Goal: Task Accomplishment & Management: Complete application form

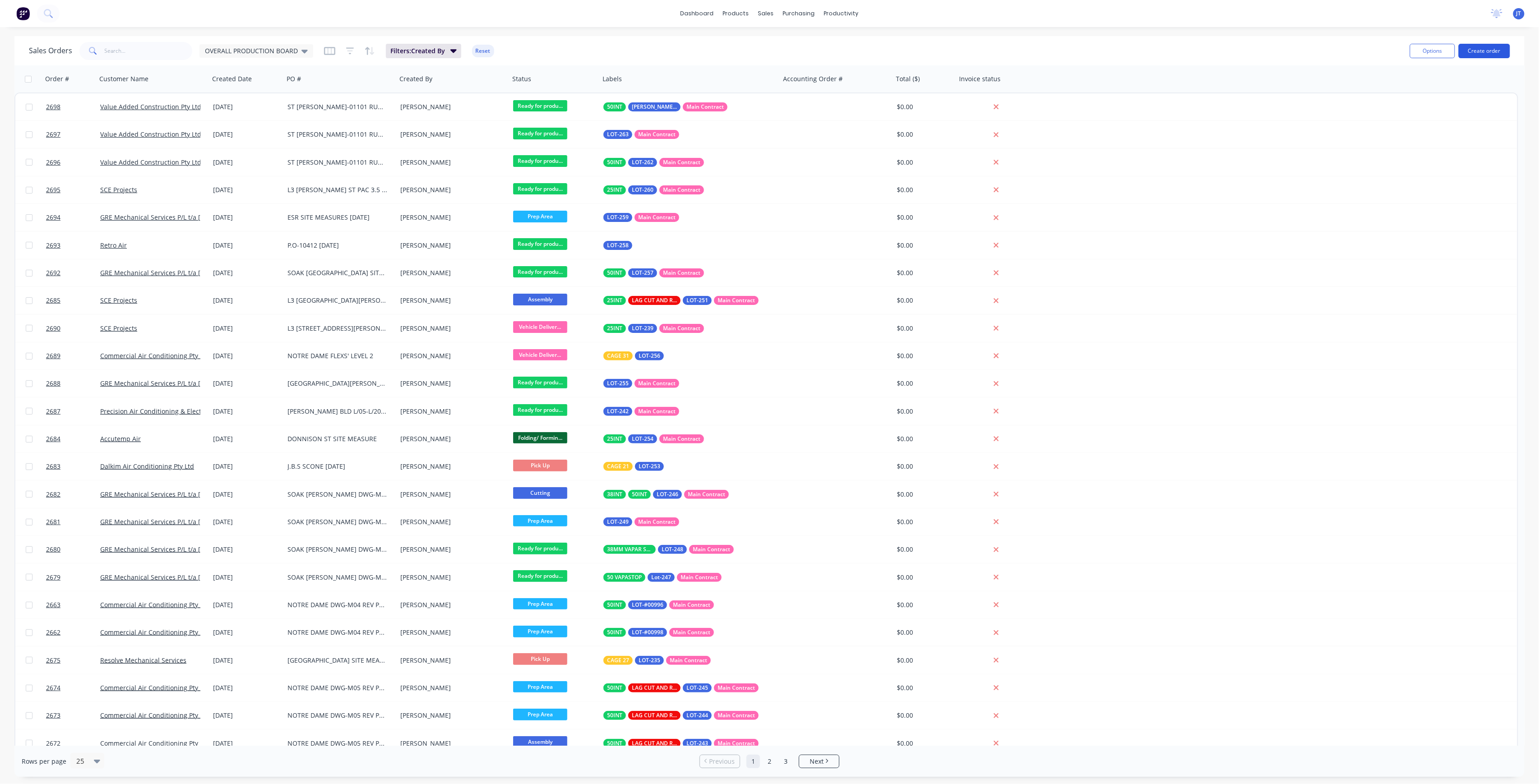
click at [1504, 55] on button "Create order" at bounding box center [1484, 51] width 51 height 15
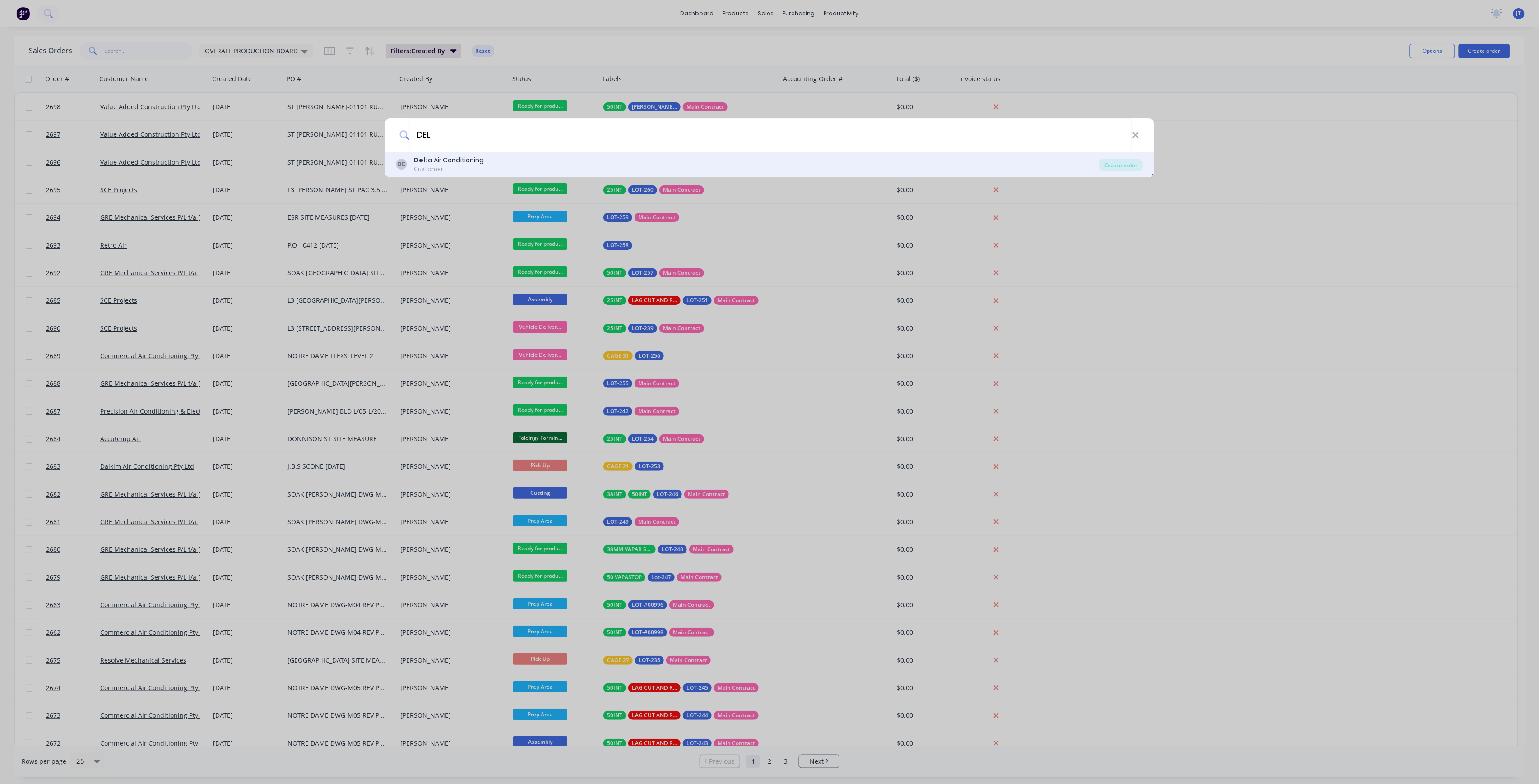
type input "DEL"
click at [630, 161] on div "DC Del ta Air Conditioning Customer" at bounding box center [747, 164] width 703 height 17
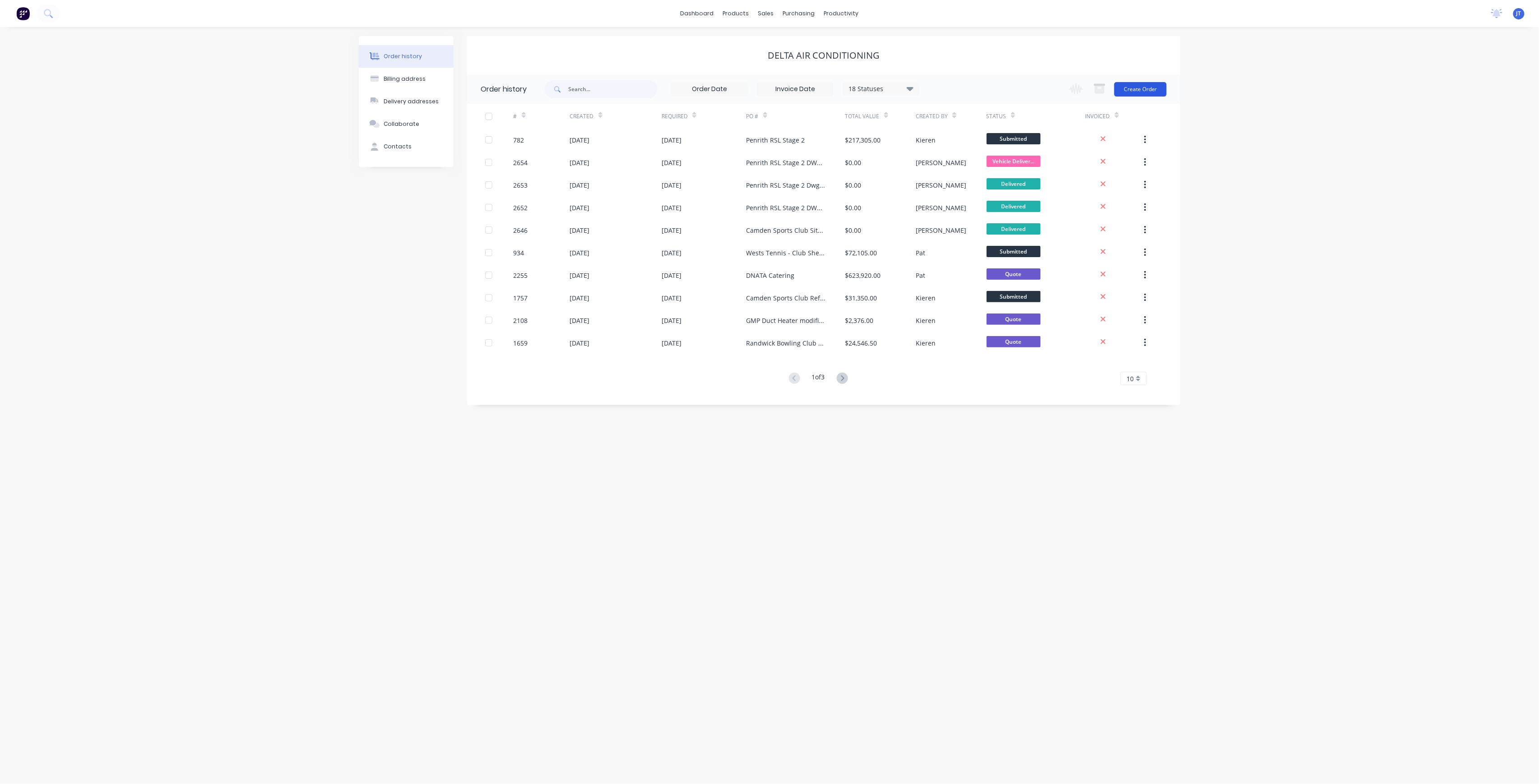
click at [1152, 89] on button "Create Order" at bounding box center [1140, 89] width 53 height 15
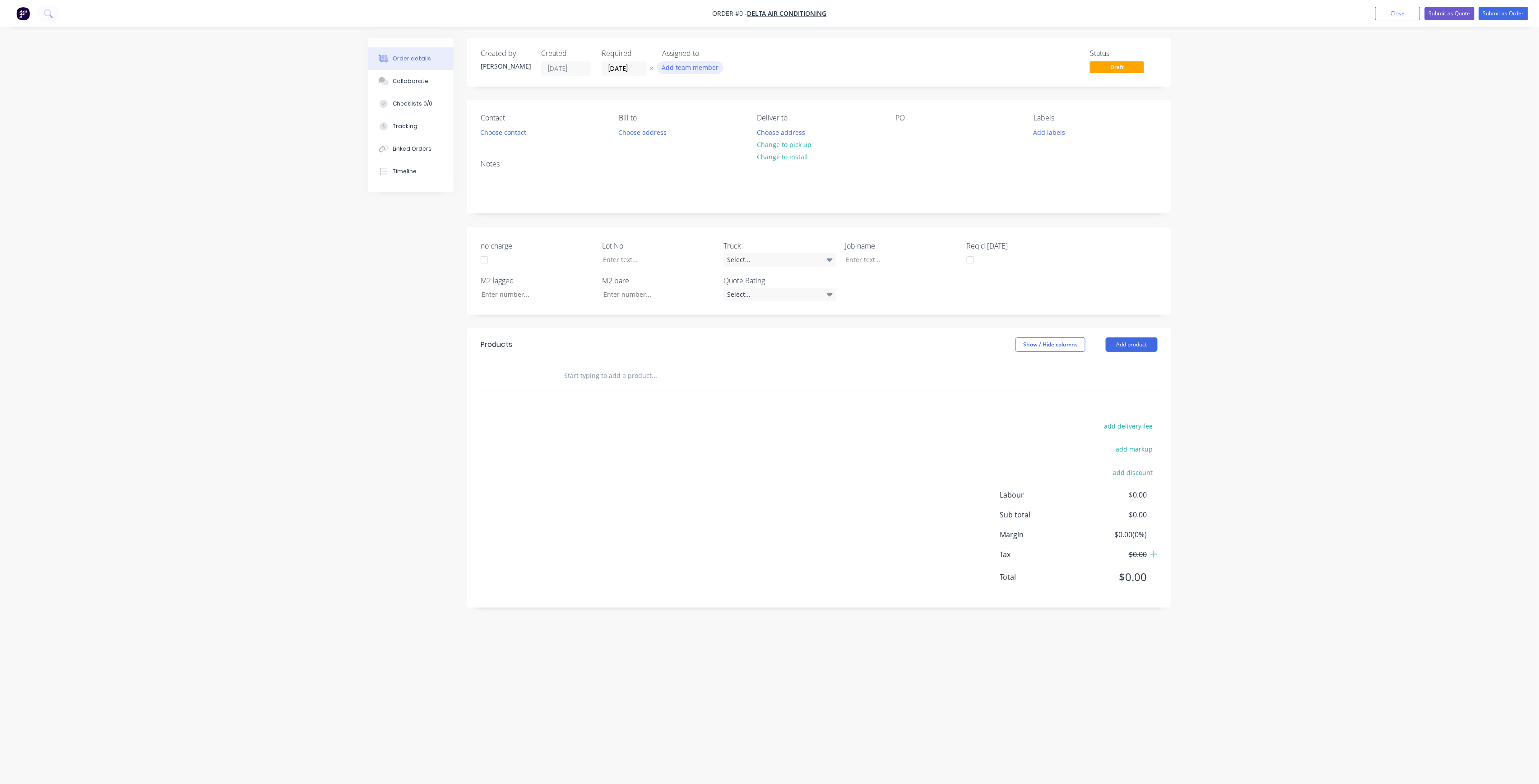
click at [674, 67] on button "Add team member" at bounding box center [689, 67] width 66 height 12
click at [707, 120] on div "[PERSON_NAME] (You)" at bounding box center [735, 117] width 90 height 9
click at [725, 181] on div "[PERSON_NAME]" at bounding box center [735, 181] width 90 height 9
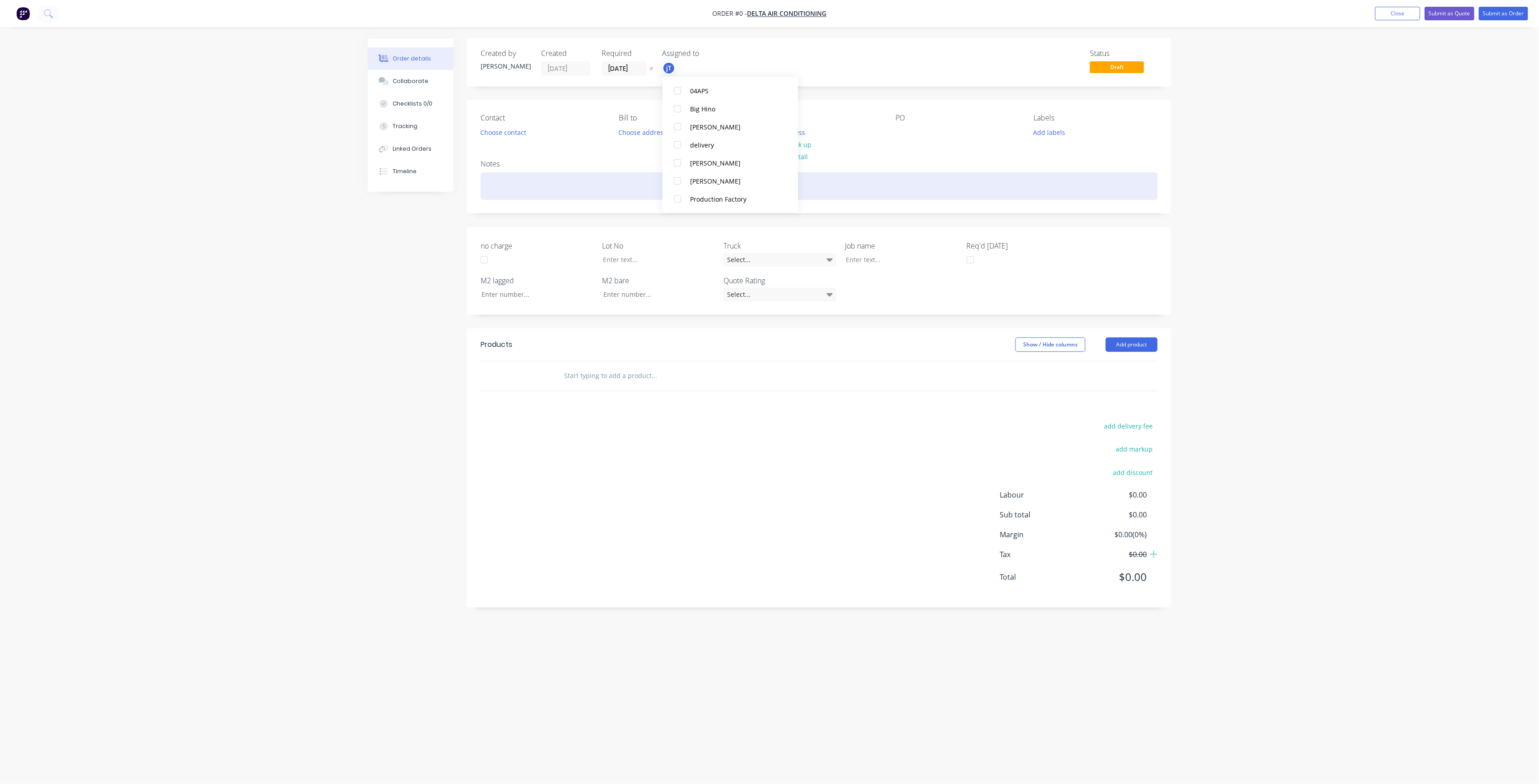
scroll to position [0, 0]
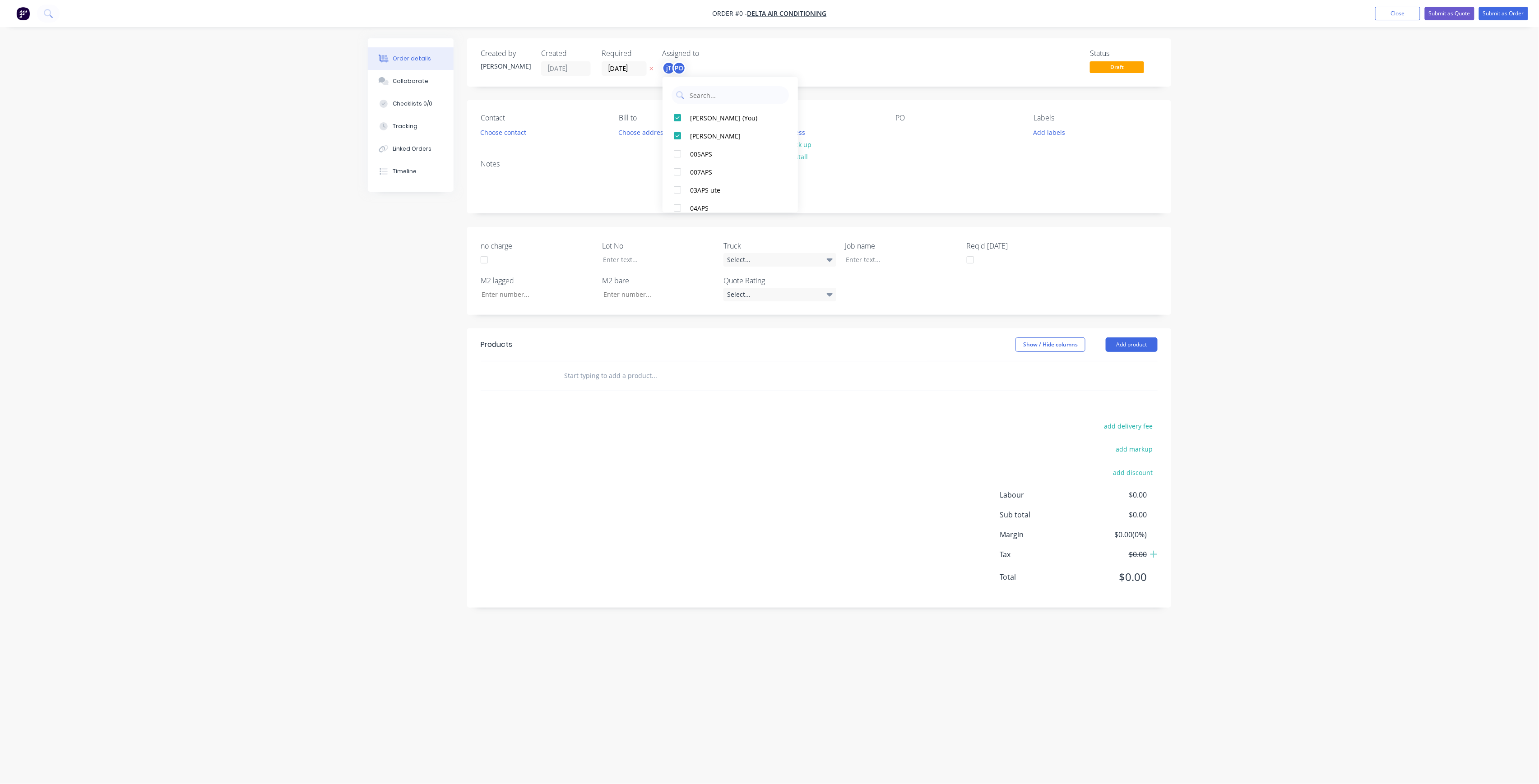
click at [533, 165] on div "Order details Collaborate Checklists 0/0 Tracking Linked Orders Timeline Order …" at bounding box center [770, 375] width 822 height 673
click at [782, 125] on div "Deliver to Choose address Change to pick up Change to install" at bounding box center [819, 127] width 123 height 25
click at [784, 126] on button "Choose address" at bounding box center [781, 132] width 58 height 12
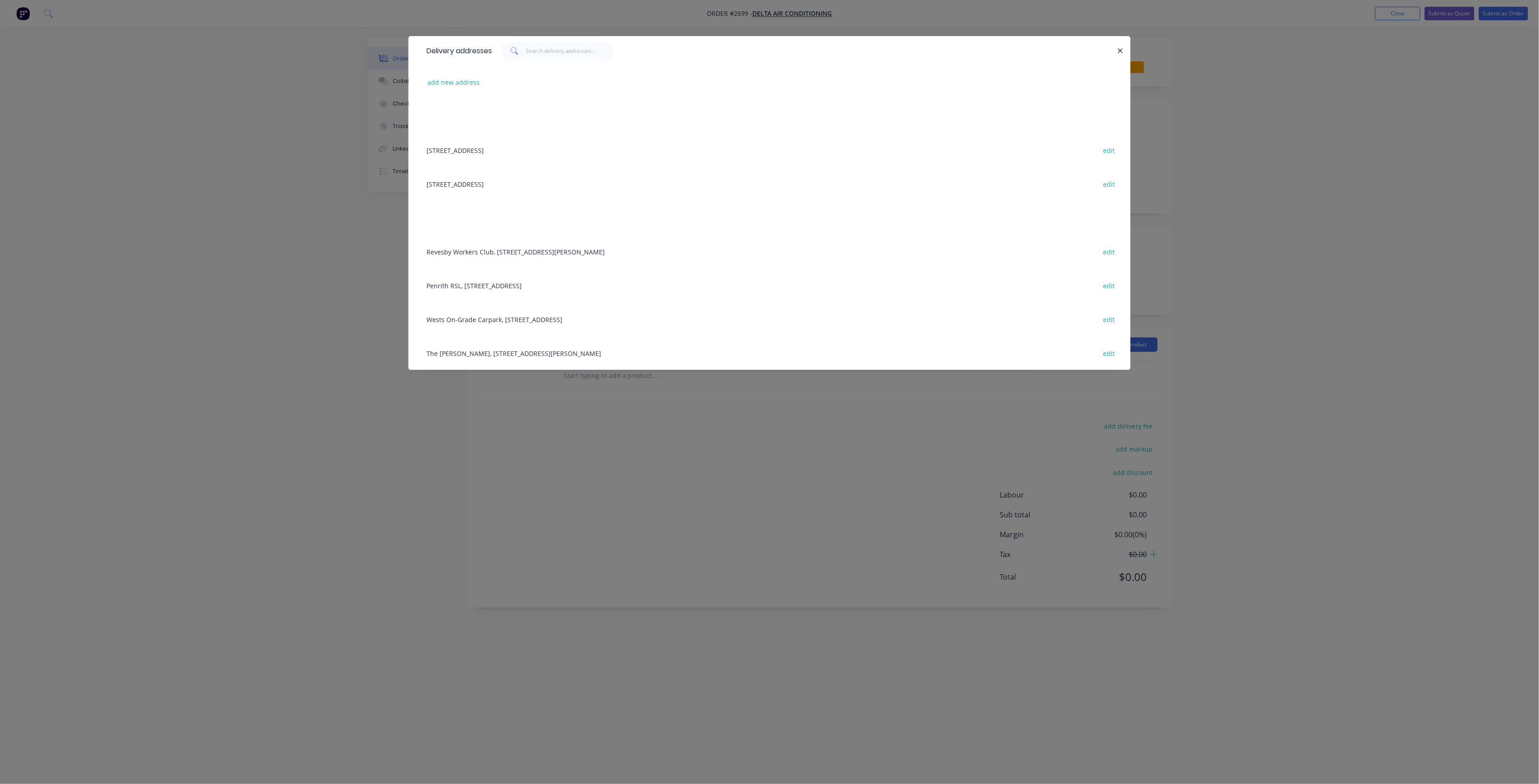
click at [539, 446] on div "Delivery addresses add new address [STREET_ADDRESS], 2570 edit [STREET_ADDRESS]…" at bounding box center [770, 392] width 1539 height 784
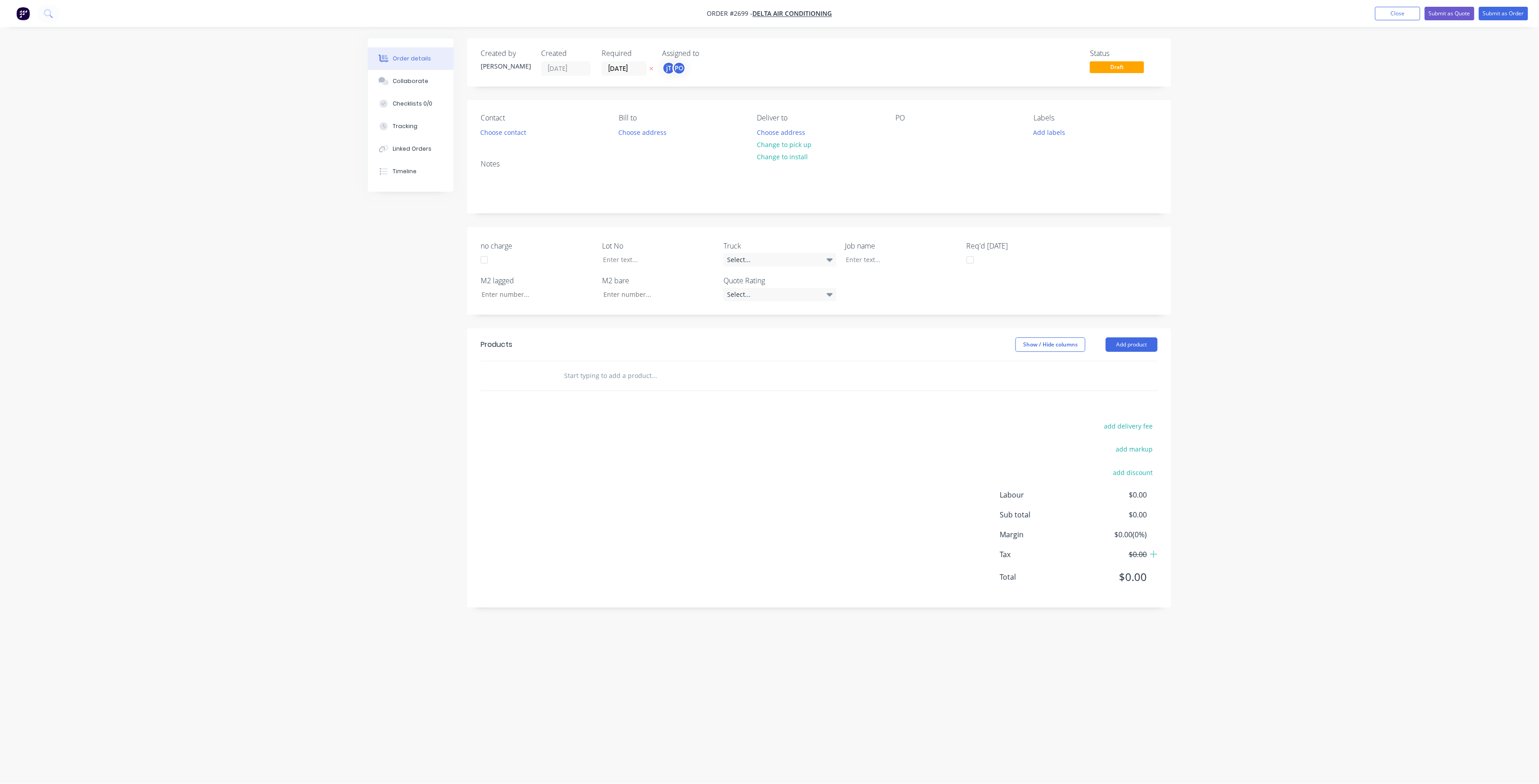
click at [897, 146] on div "Contact Choose contact [PERSON_NAME] to Choose address Deliver to Choose addres…" at bounding box center [819, 126] width 704 height 53
click at [902, 141] on div "Contact Choose contact [PERSON_NAME] to Choose address Deliver to Choose addres…" at bounding box center [819, 126] width 704 height 53
click at [903, 133] on div at bounding box center [903, 133] width 15 height 13
drag, startPoint x: 952, startPoint y: 147, endPoint x: 902, endPoint y: 132, distance: 52.2
click at [902, 132] on div "CAMDNEN SPORTS CLUB SM [DATE]" at bounding box center [940, 142] width 89 height 32
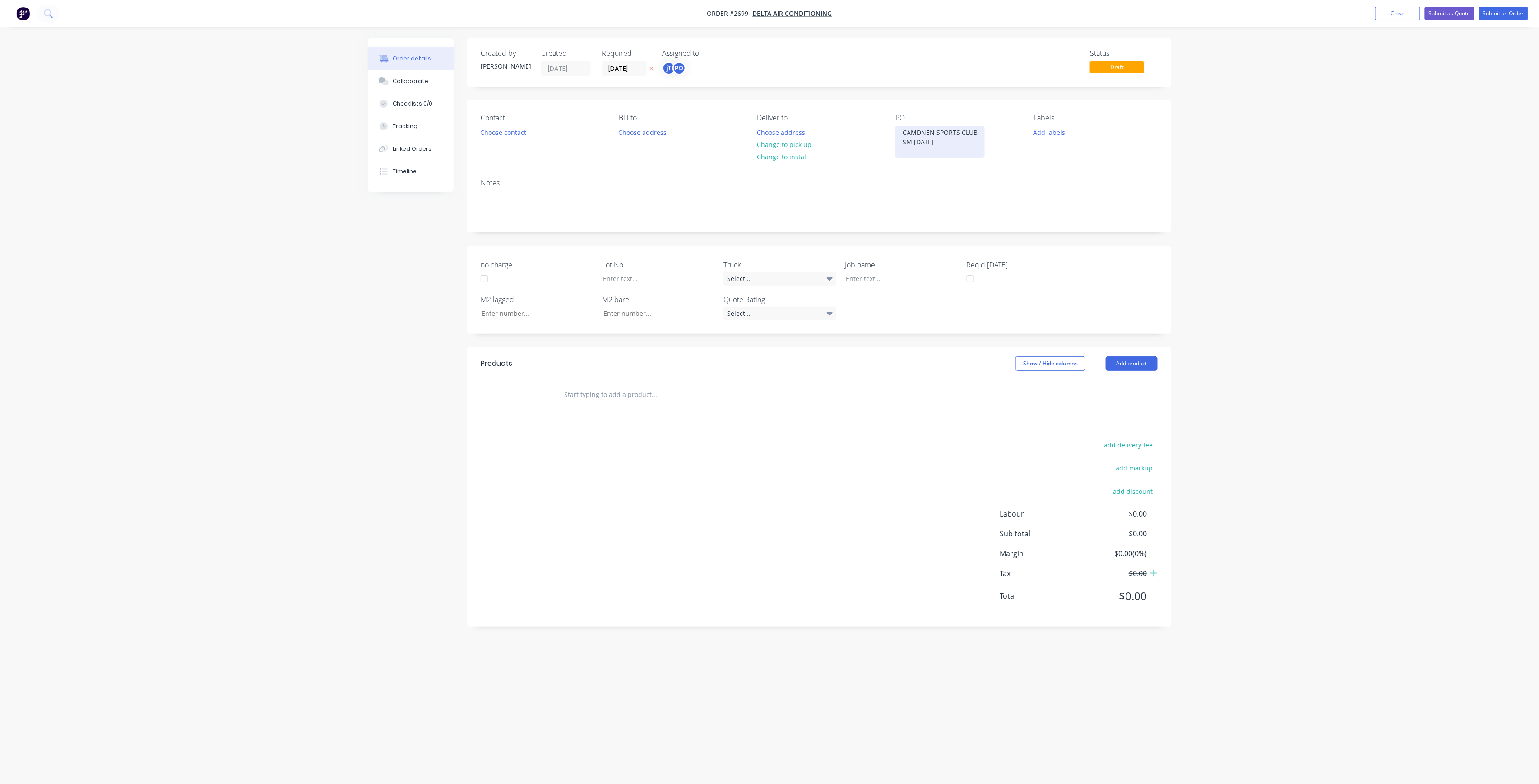
copy div "CAMDNEN SPORTS CLUB SM [DATE]"
click at [878, 284] on div at bounding box center [894, 279] width 113 height 13
paste div
drag, startPoint x: 921, startPoint y: 279, endPoint x: 1174, endPoint y: 321, distance: 256.5
click at [921, 279] on div "CAMDNEN SPORTS CLUBSM [DATE]" at bounding box center [894, 283] width 113 height 23
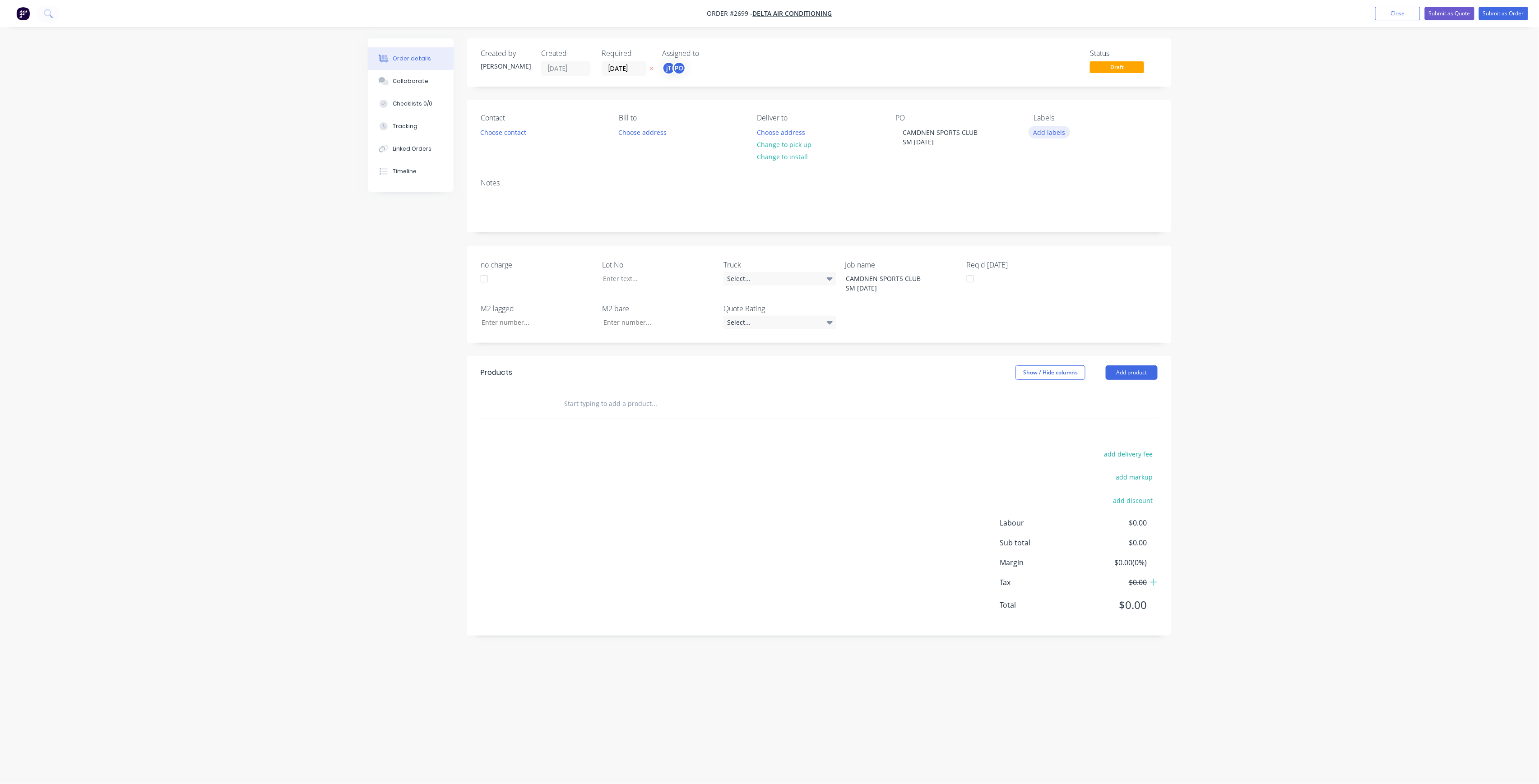
click at [1055, 129] on button "Add labels" at bounding box center [1049, 132] width 41 height 12
click at [1129, 186] on button "Create new label" at bounding box center [1102, 186] width 117 height 13
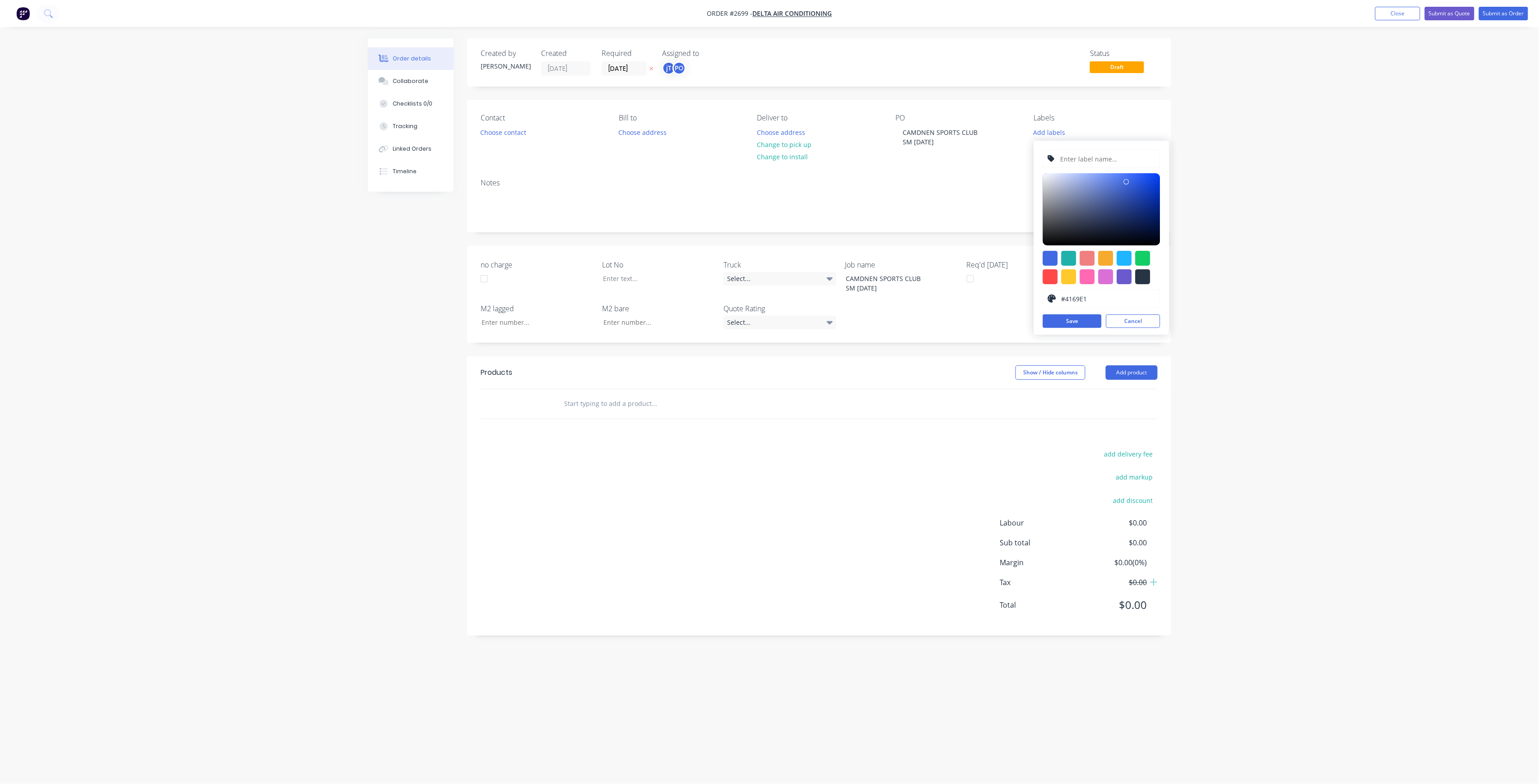
click at [1128, 163] on input "text" at bounding box center [1107, 159] width 96 height 17
type input "LOT-265"
click at [1098, 319] on button "Save" at bounding box center [1072, 321] width 59 height 13
click at [1150, 316] on button "Cancel" at bounding box center [1133, 321] width 54 height 13
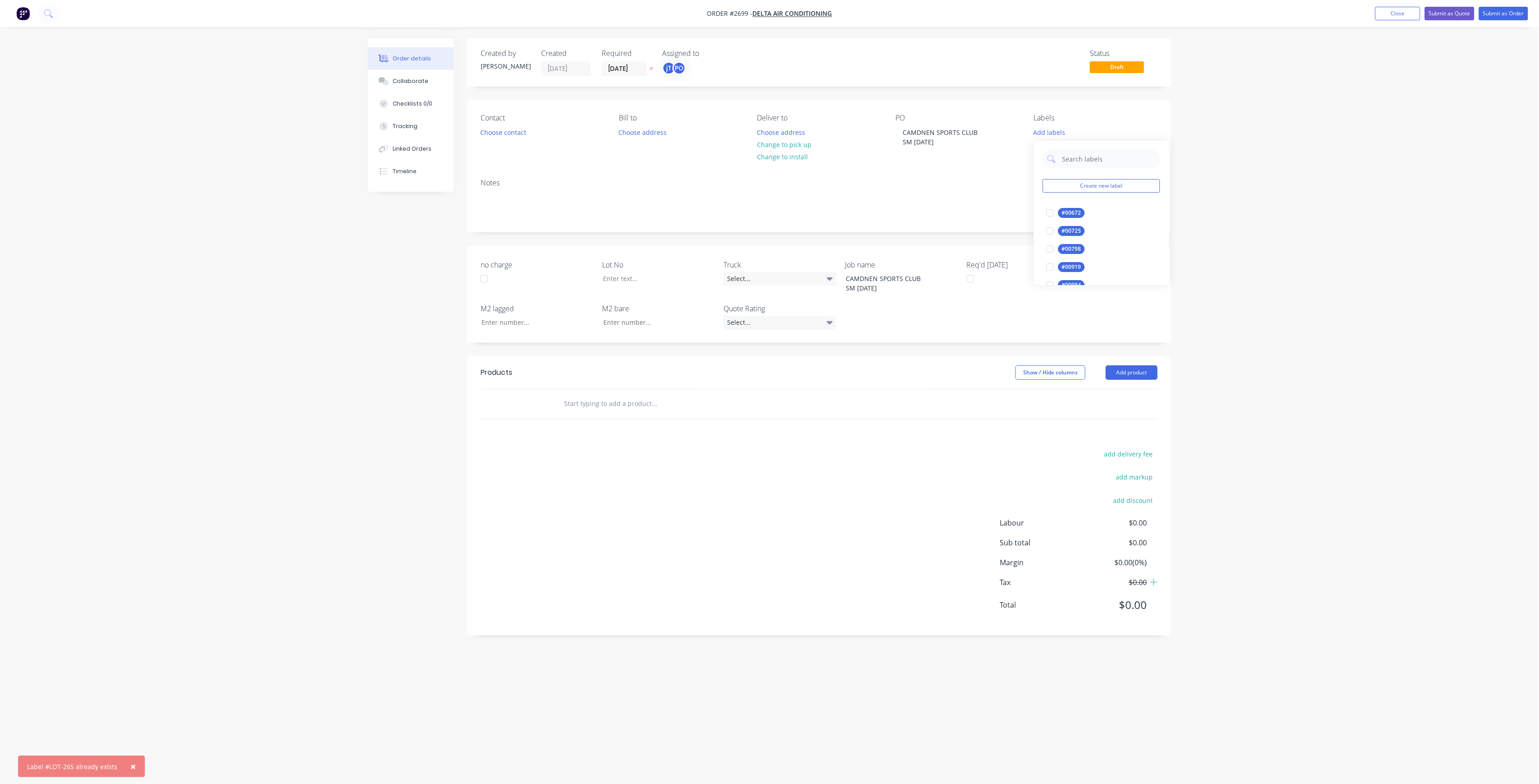
click at [1089, 141] on div "Create new label #00672 edit #00725 edit #00798 edit #00919 edit #00984 edit *L…" at bounding box center [1101, 213] width 135 height 145
click at [1092, 157] on input "text" at bounding box center [1108, 159] width 94 height 18
click at [1082, 213] on div "LOT-265" at bounding box center [1072, 213] width 29 height 10
click at [1116, 154] on input "LOT-265" at bounding box center [1108, 155] width 94 height 18
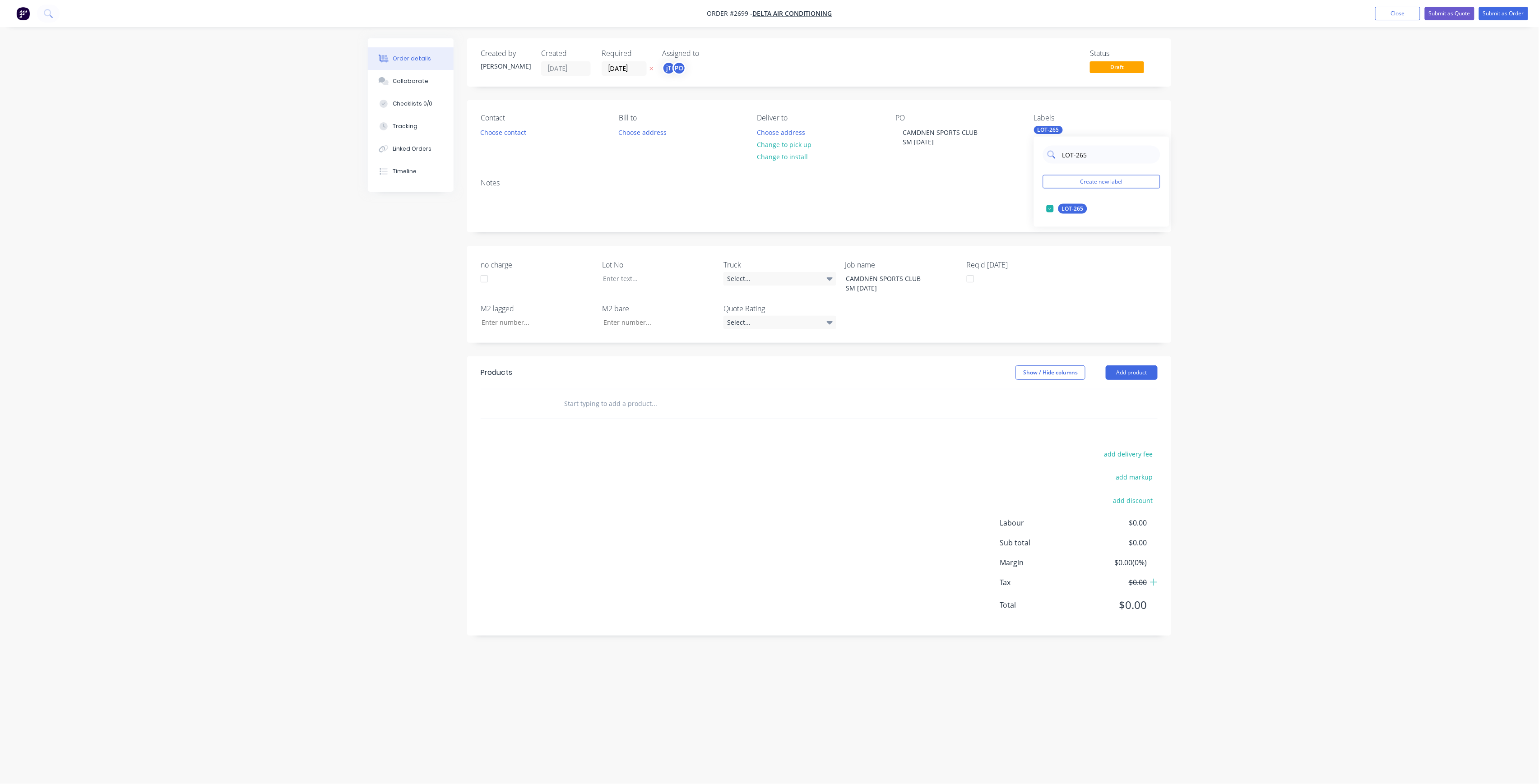
click at [1116, 154] on input "LOT-265" at bounding box center [1108, 155] width 94 height 18
click at [1078, 243] on div "50INT" at bounding box center [1070, 245] width 23 height 10
click at [1098, 161] on input "50" at bounding box center [1108, 155] width 94 height 18
type input "MAI"
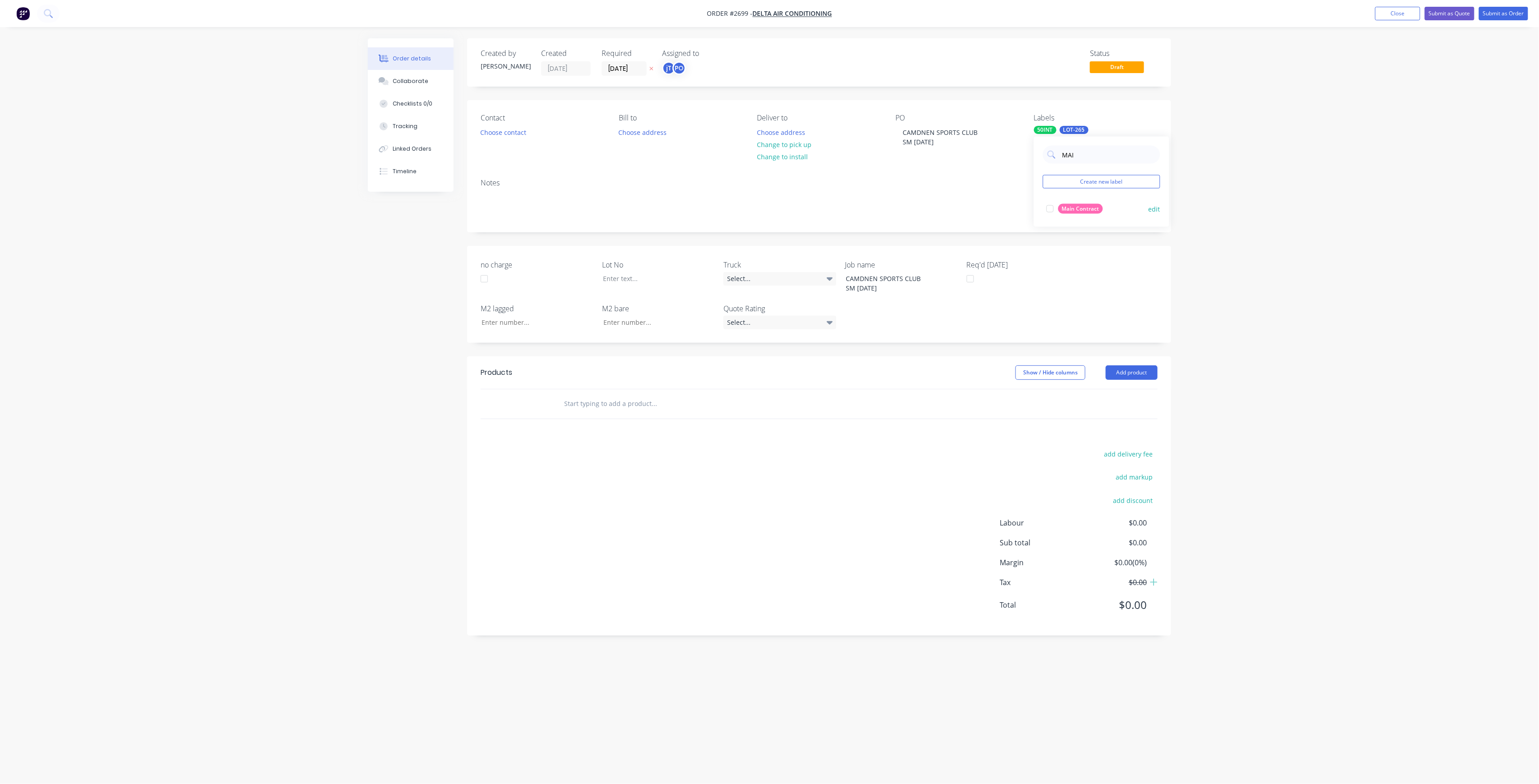
click at [1070, 203] on button "Main Contract" at bounding box center [1074, 209] width 63 height 13
click at [633, 269] on label "Lot No" at bounding box center [658, 265] width 113 height 11
click at [634, 274] on div at bounding box center [651, 279] width 113 height 13
click at [657, 397] on input "text" at bounding box center [653, 403] width 181 height 18
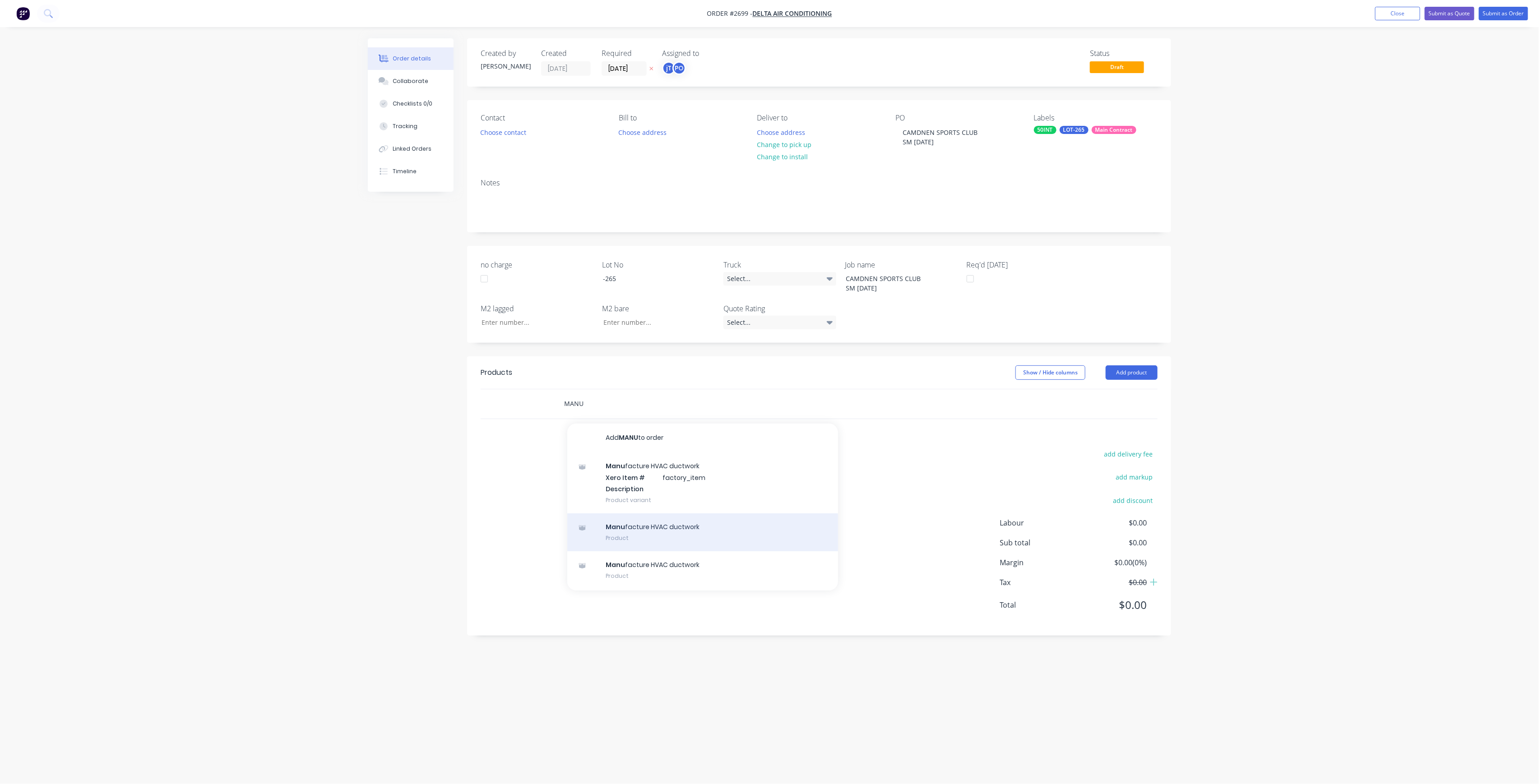
type input "MANU"
click at [619, 535] on div "Manu facture HVAC ductwork Product" at bounding box center [703, 532] width 271 height 38
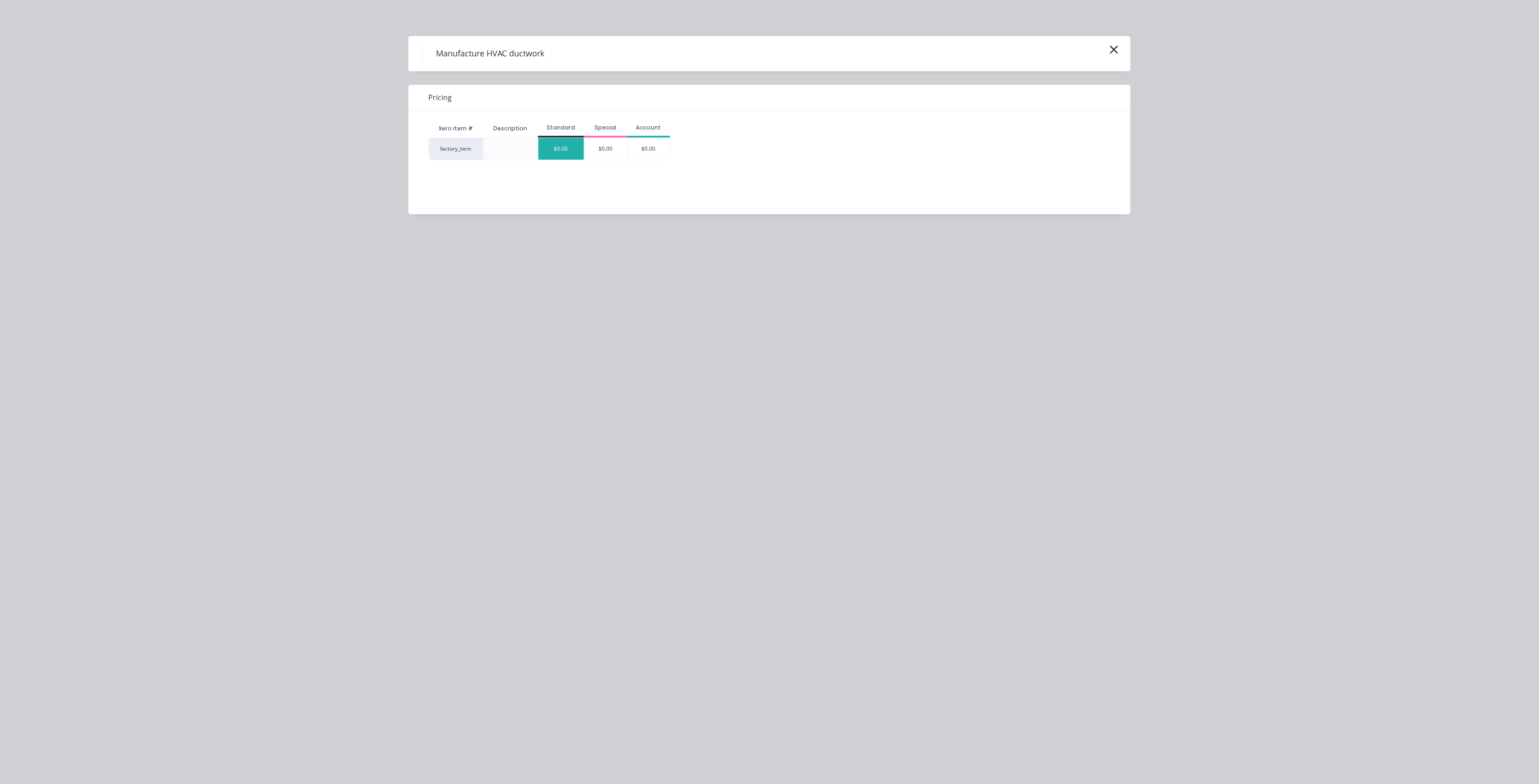
click at [565, 159] on div "$0.00" at bounding box center [561, 149] width 45 height 21
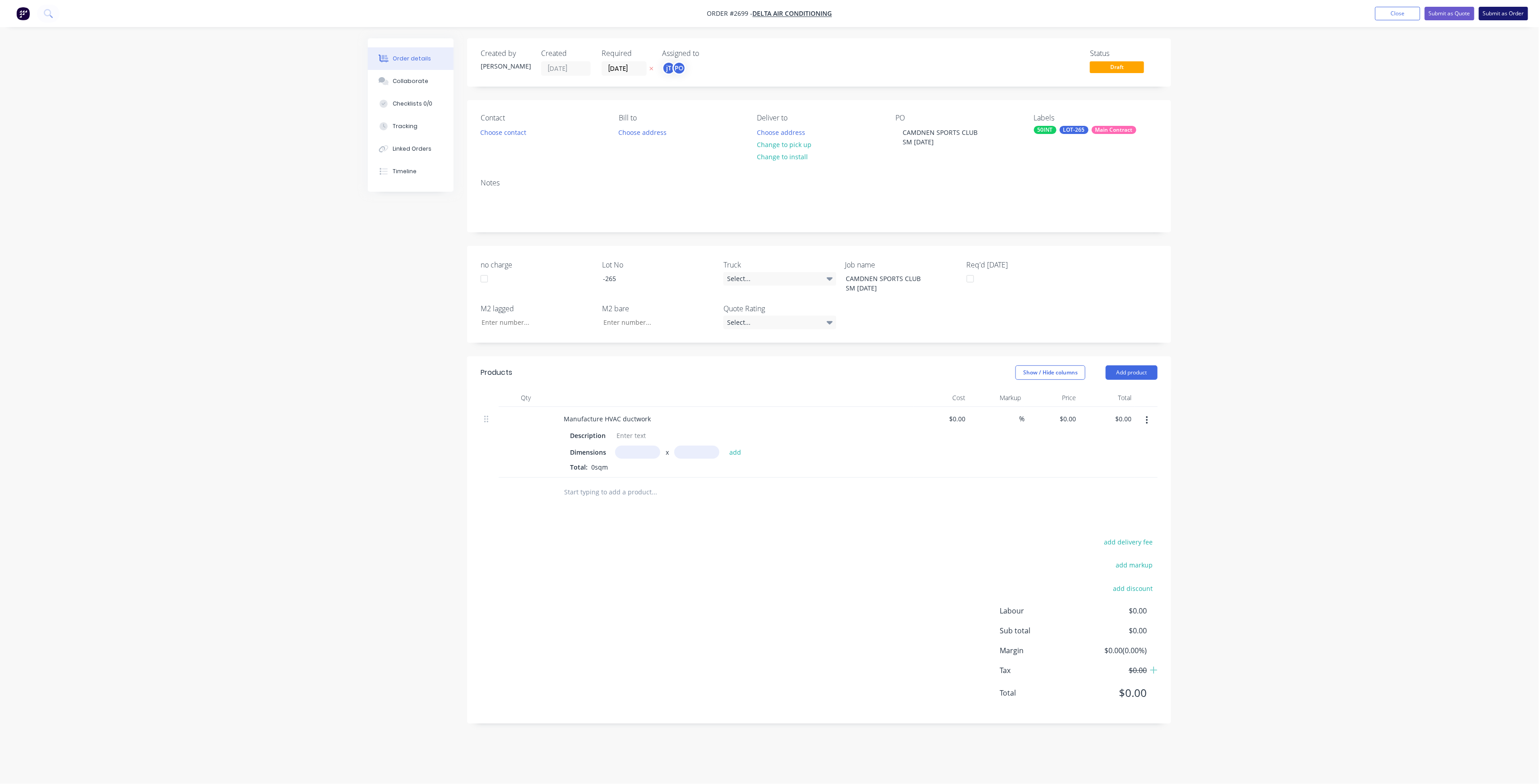
click at [1517, 13] on button "Submit as Order" at bounding box center [1504, 13] width 49 height 13
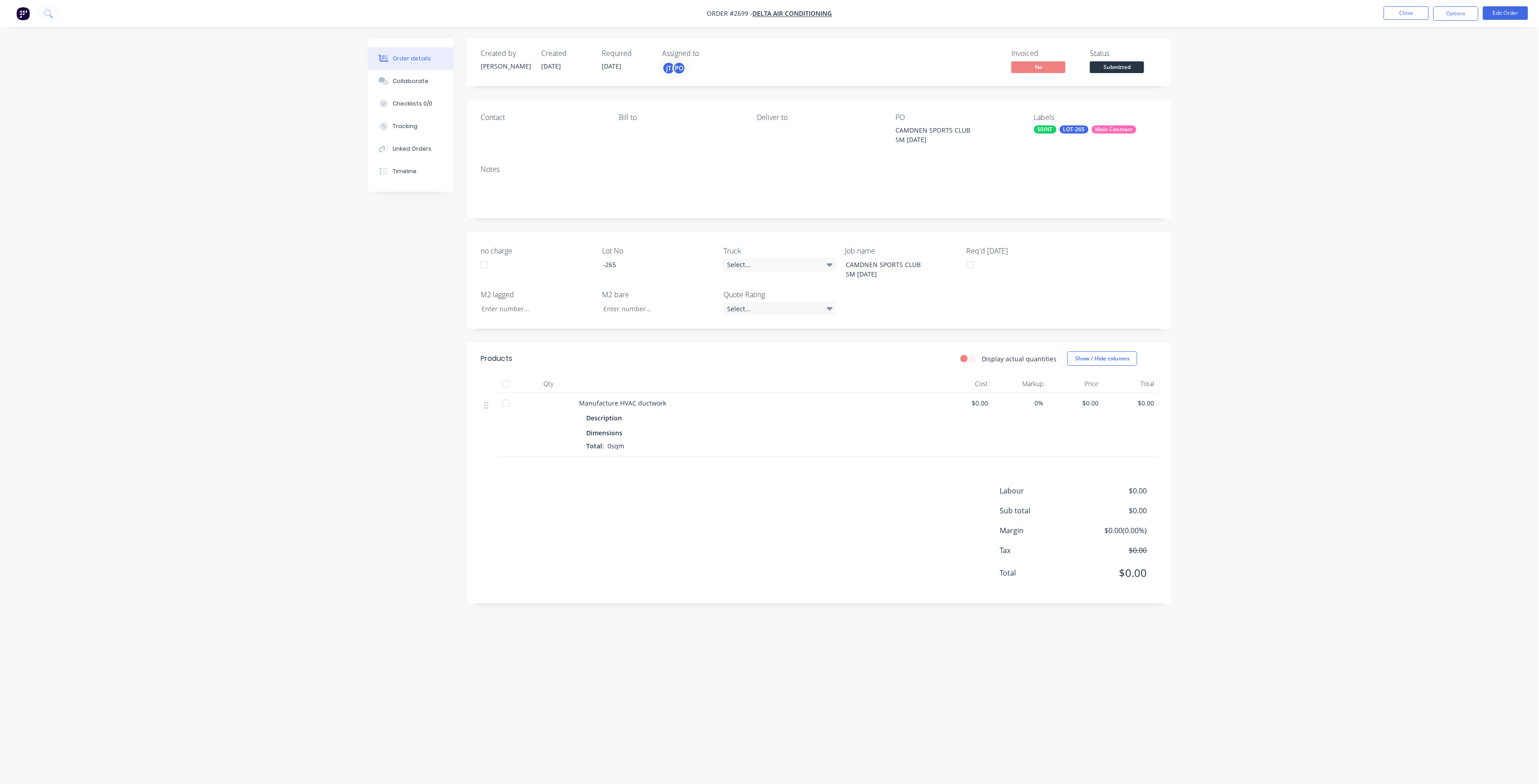
click at [1138, 67] on span "Submitted" at bounding box center [1116, 67] width 54 height 11
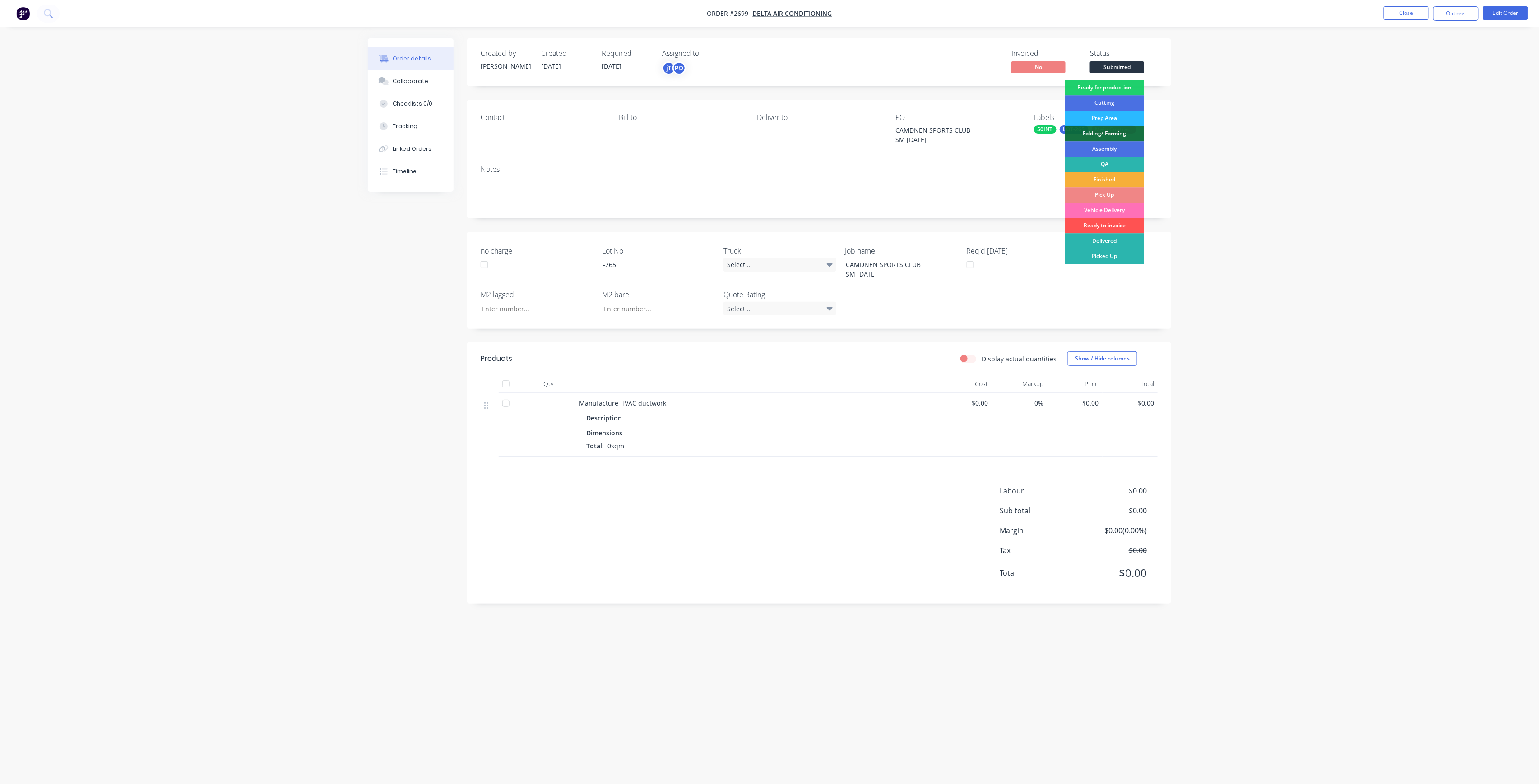
click at [1130, 87] on div "Ready for production" at bounding box center [1104, 87] width 79 height 15
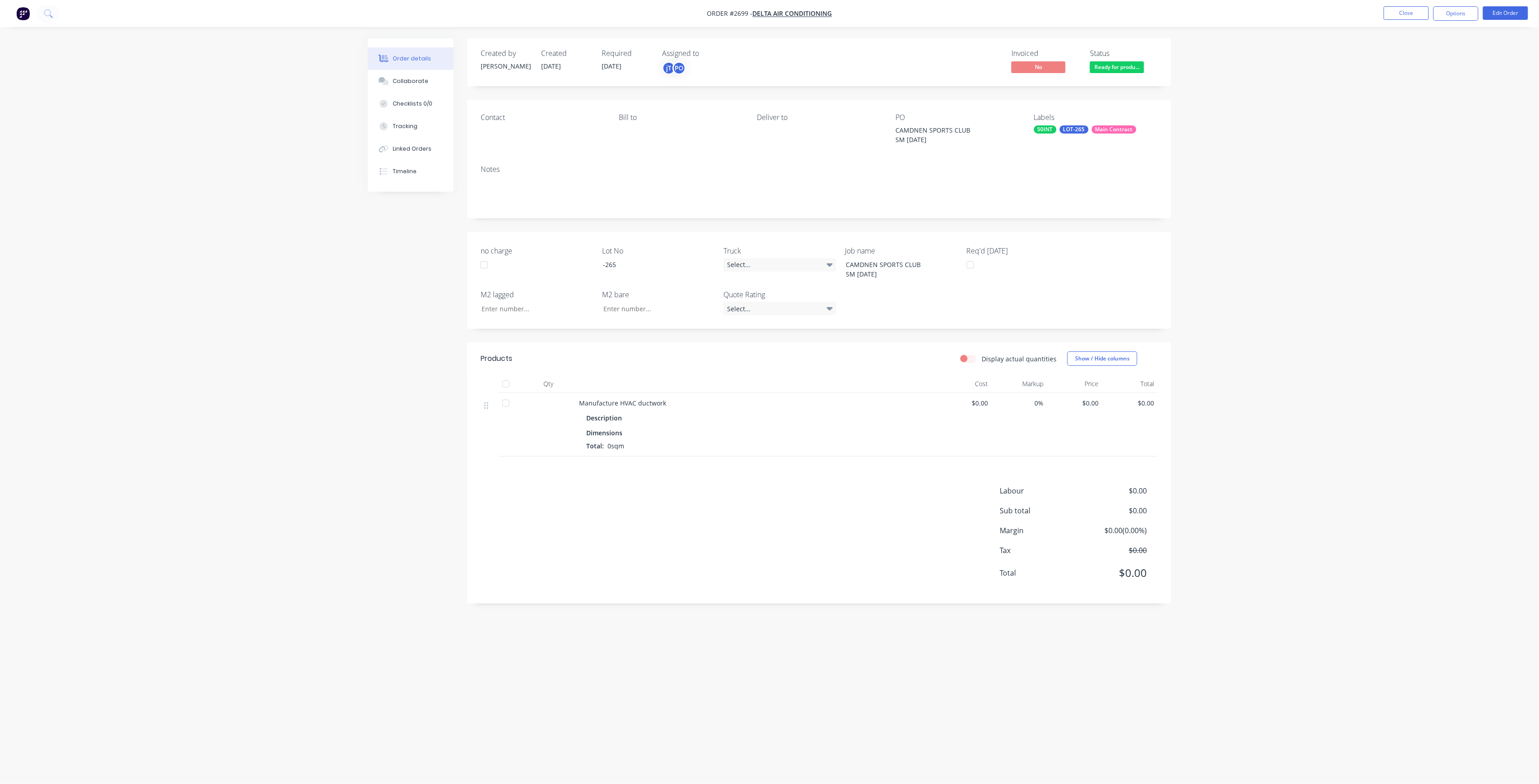
click at [1414, 25] on nav "Order #2699 - Delta Air Conditioning Close Options Edit Order" at bounding box center [770, 13] width 1539 height 27
click at [1412, 20] on li "Close" at bounding box center [1406, 13] width 45 height 15
click at [1411, 16] on button "Close" at bounding box center [1406, 13] width 45 height 13
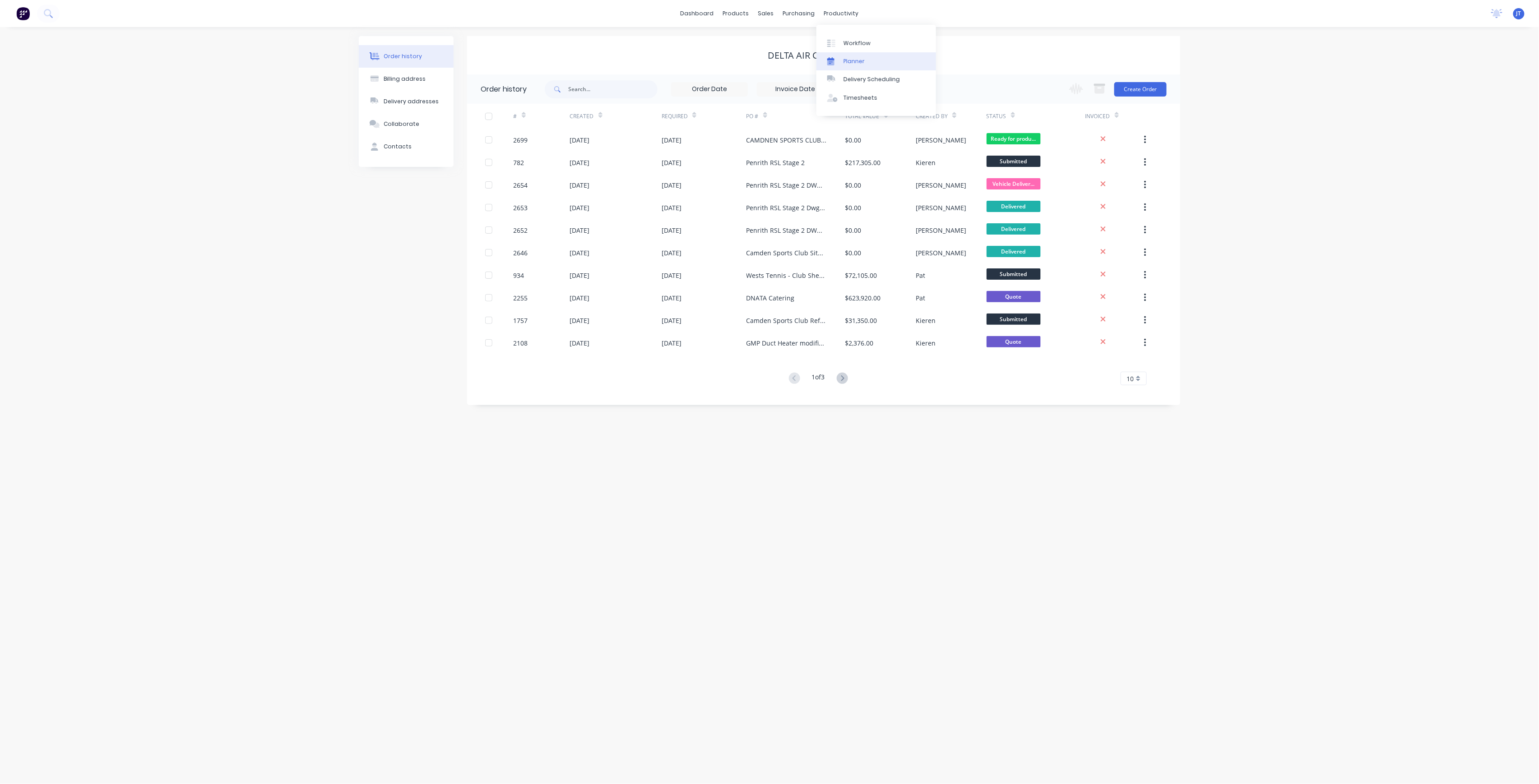
click at [844, 55] on link "Planner" at bounding box center [876, 61] width 119 height 18
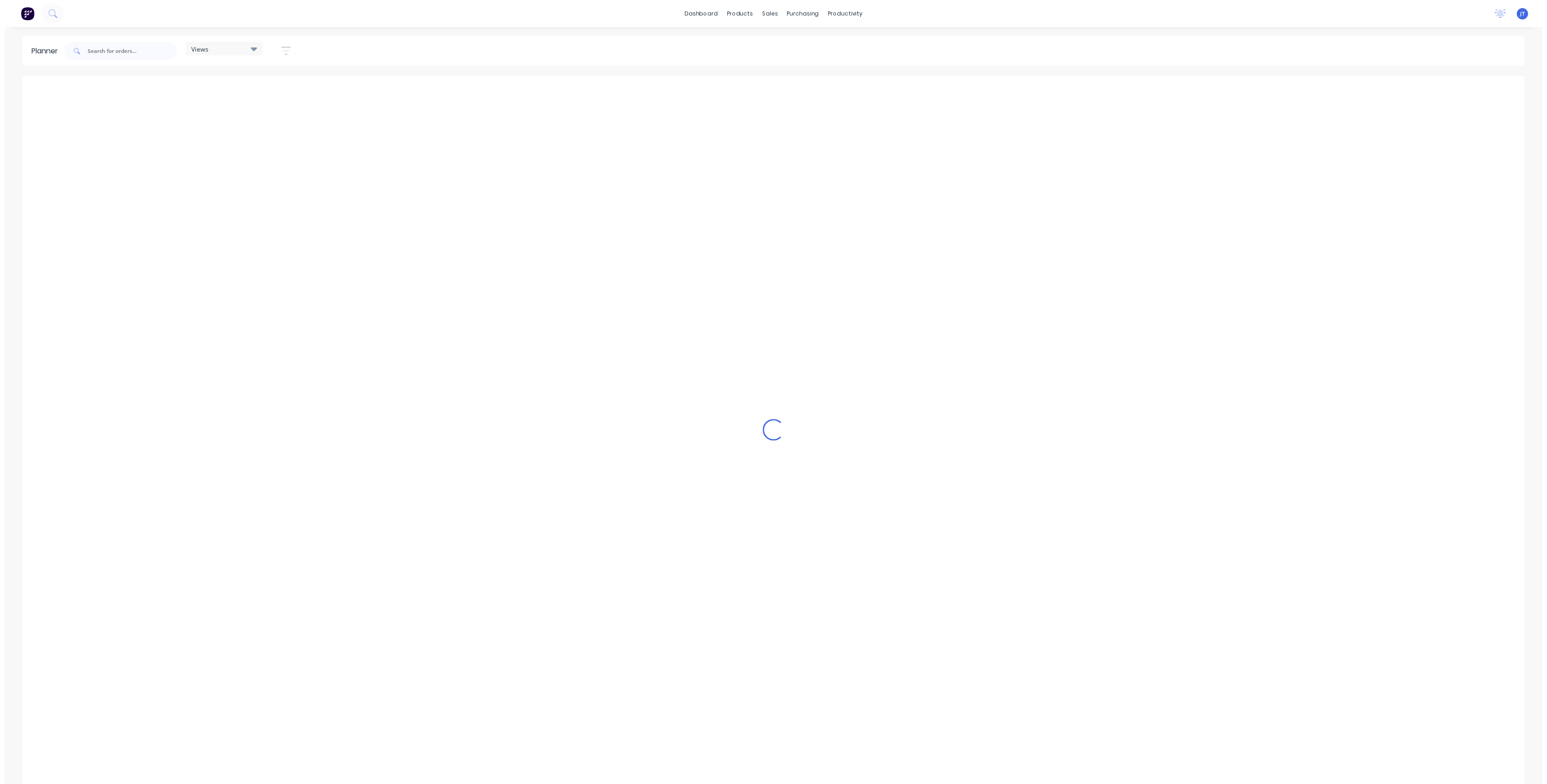
scroll to position [0, 618]
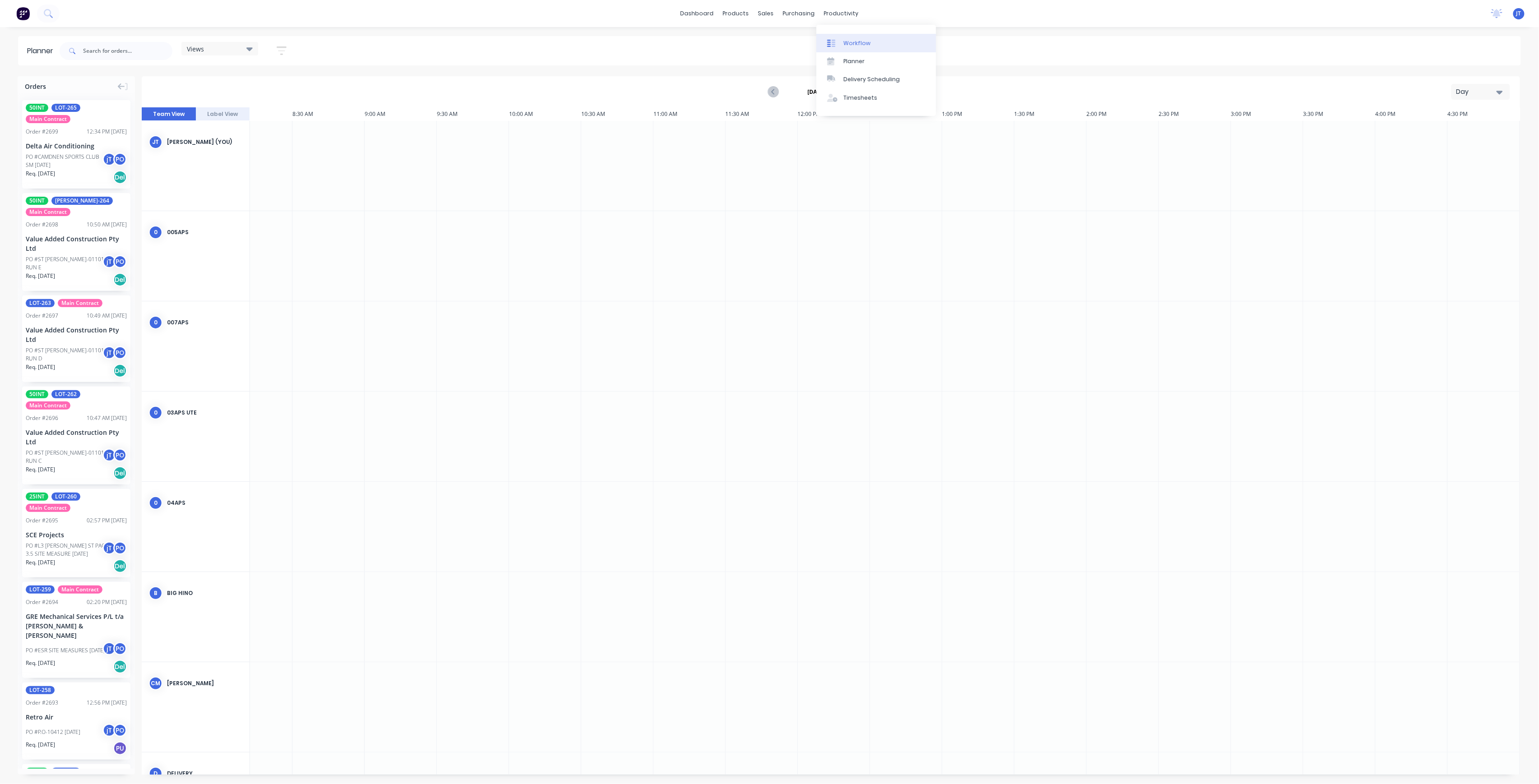
click at [856, 39] on div "Workflow" at bounding box center [857, 43] width 27 height 8
